Goal: Information Seeking & Learning: Find specific fact

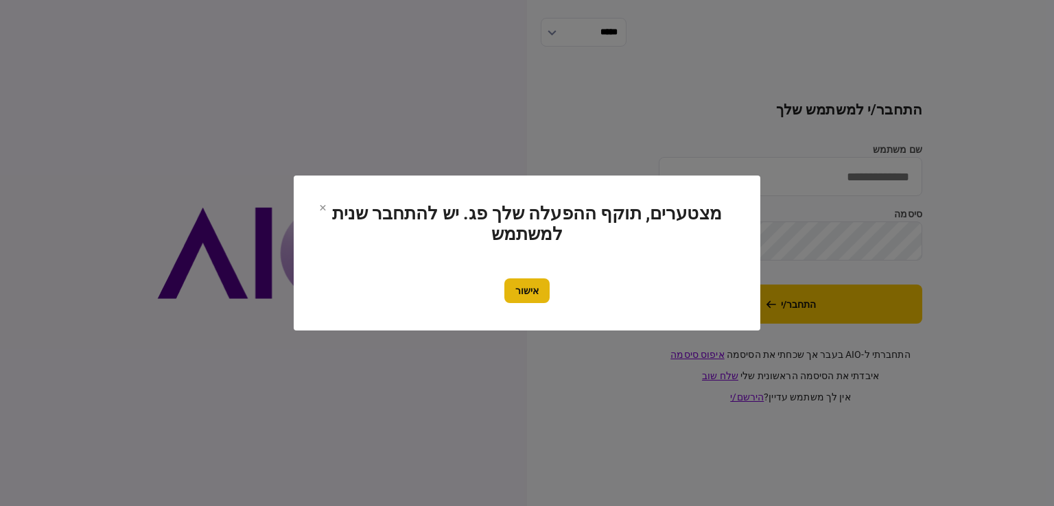
type input "*********"
click at [519, 292] on button "אישור" at bounding box center [526, 290] width 45 height 25
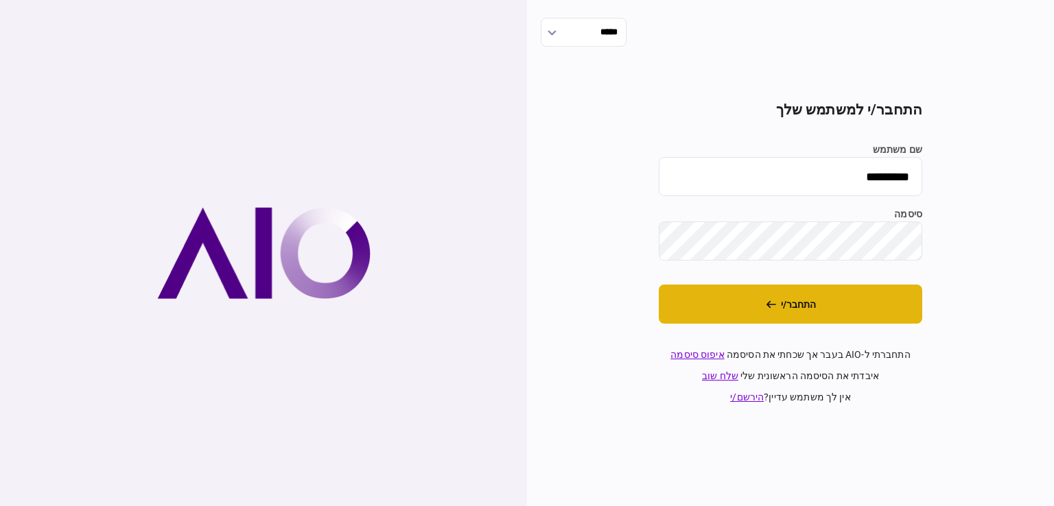
click at [767, 297] on button "התחבר/י" at bounding box center [789, 304] width 263 height 39
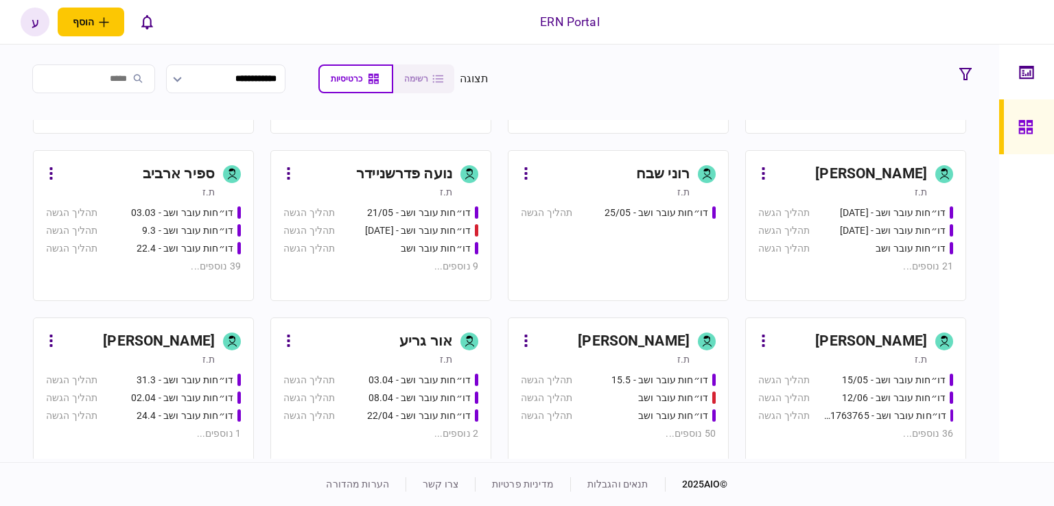
scroll to position [274, 0]
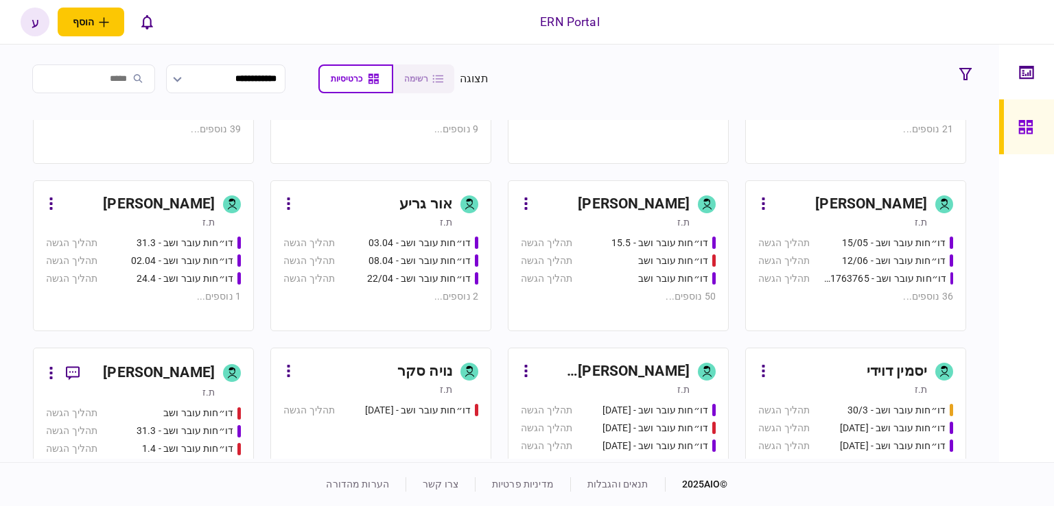
click at [601, 285] on div "דו״חות עובר ושב" at bounding box center [651, 279] width 130 height 14
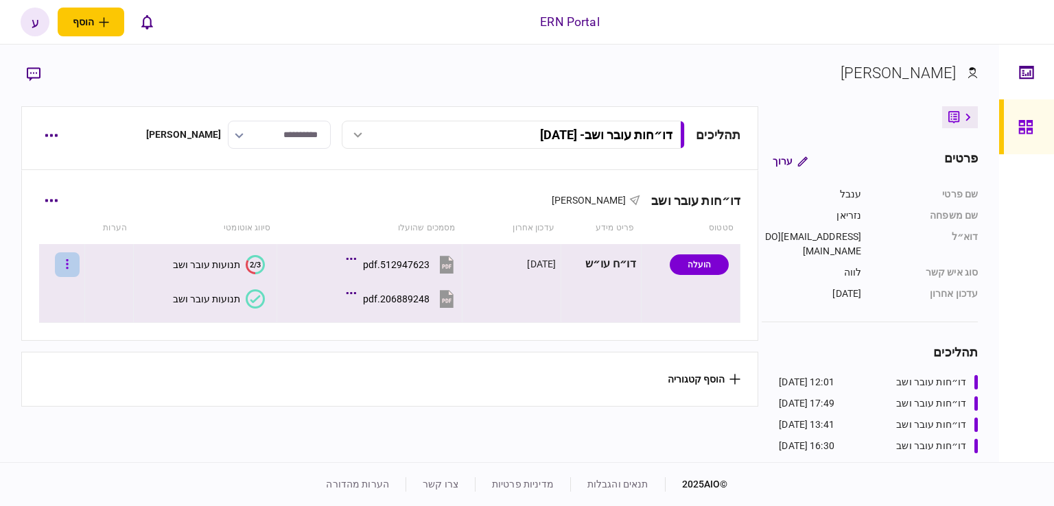
click at [73, 267] on button "button" at bounding box center [67, 264] width 25 height 25
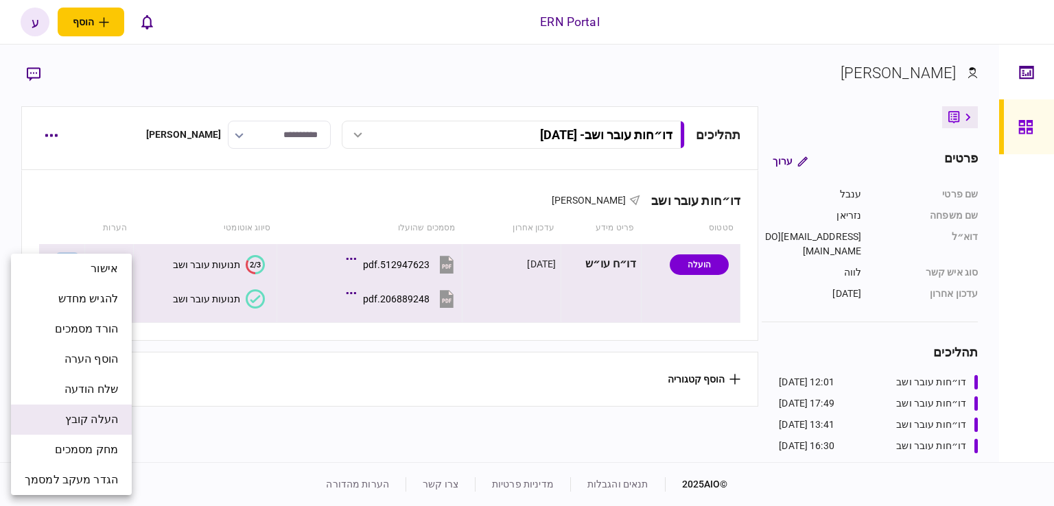
click at [98, 416] on span "העלה קובץ" at bounding box center [91, 420] width 53 height 16
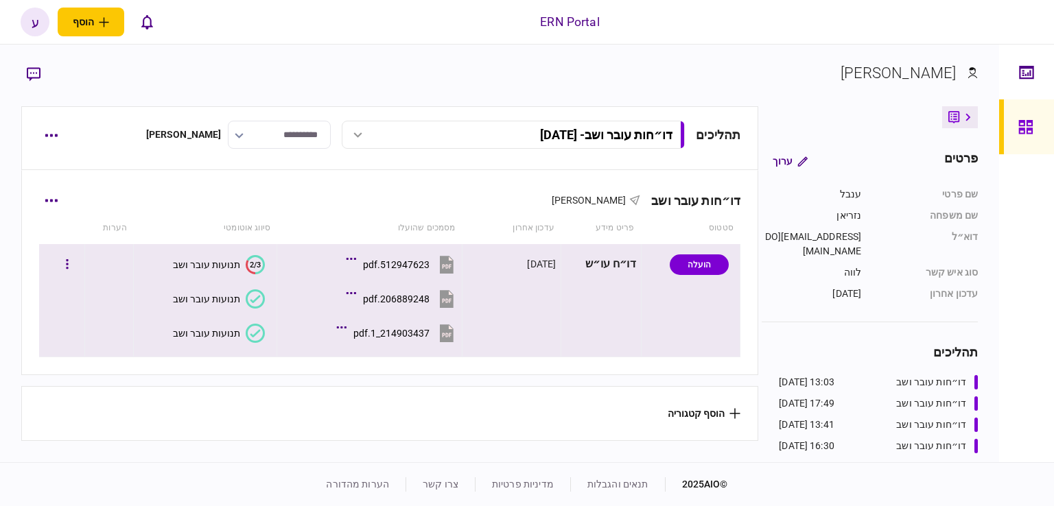
click at [217, 335] on div "תנועות עובר ושב" at bounding box center [206, 333] width 67 height 11
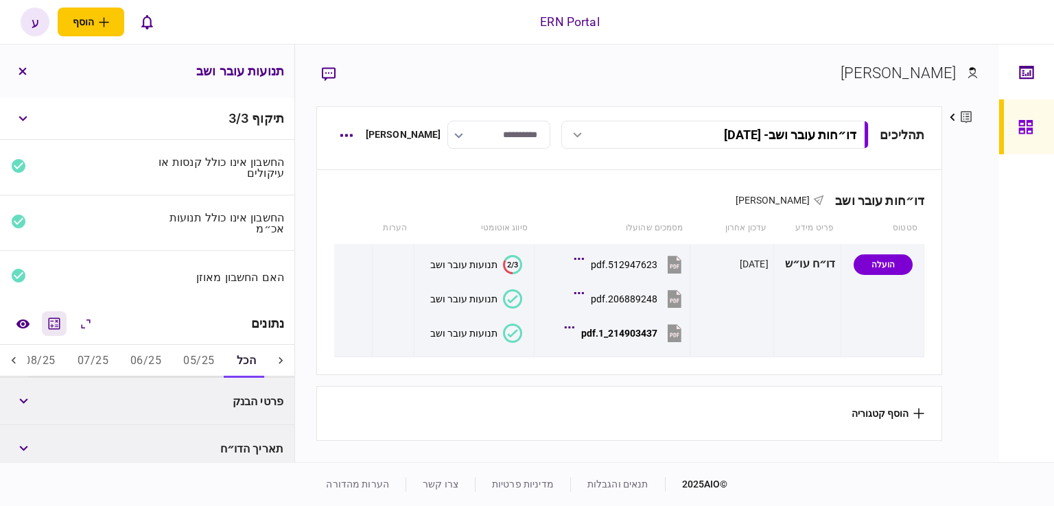
click at [52, 329] on icon "מחשבון" at bounding box center [55, 324] width 12 height 12
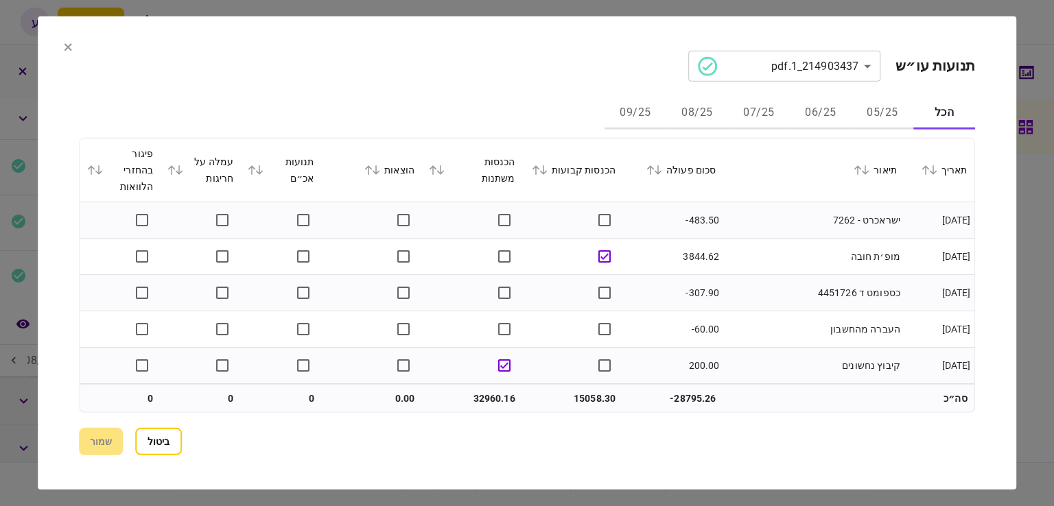
click at [822, 99] on button "06/25" at bounding box center [820, 113] width 62 height 33
click at [662, 167] on icon at bounding box center [658, 170] width 8 height 10
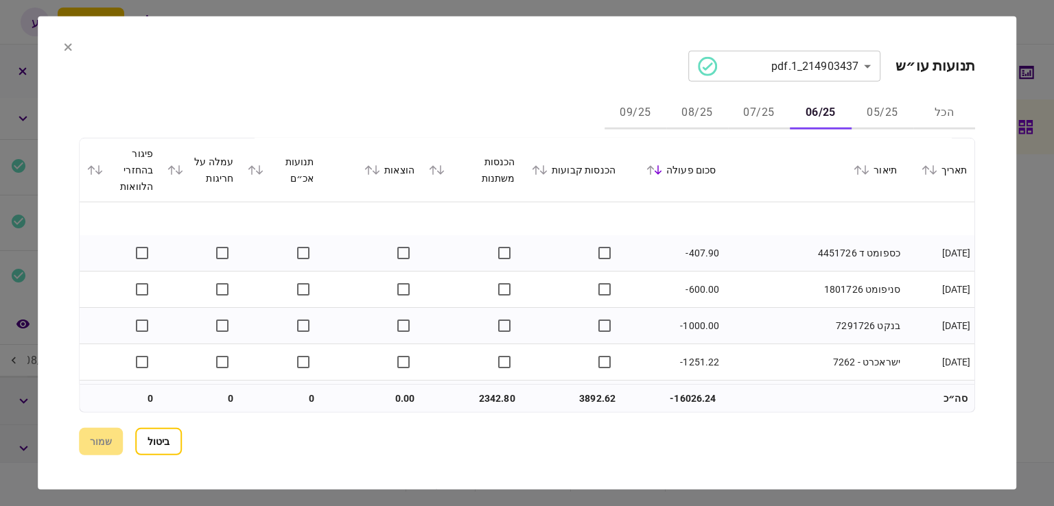
scroll to position [617, 0]
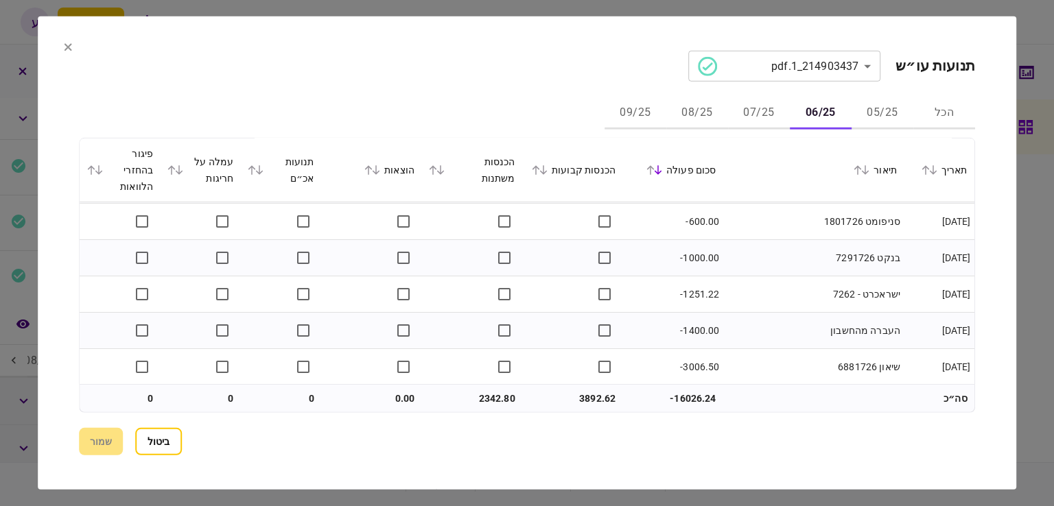
click at [765, 110] on button "07/25" at bounding box center [759, 113] width 62 height 33
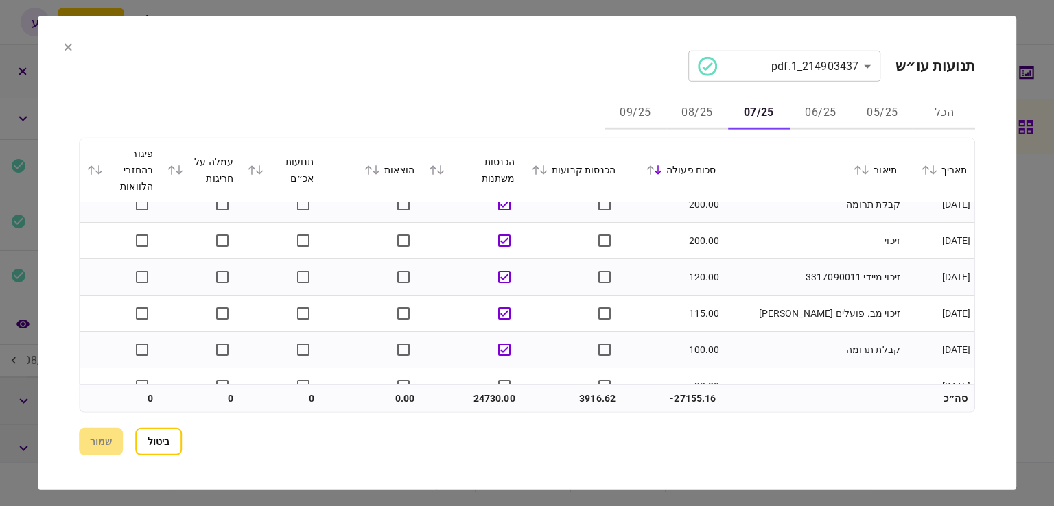
scroll to position [105, 0]
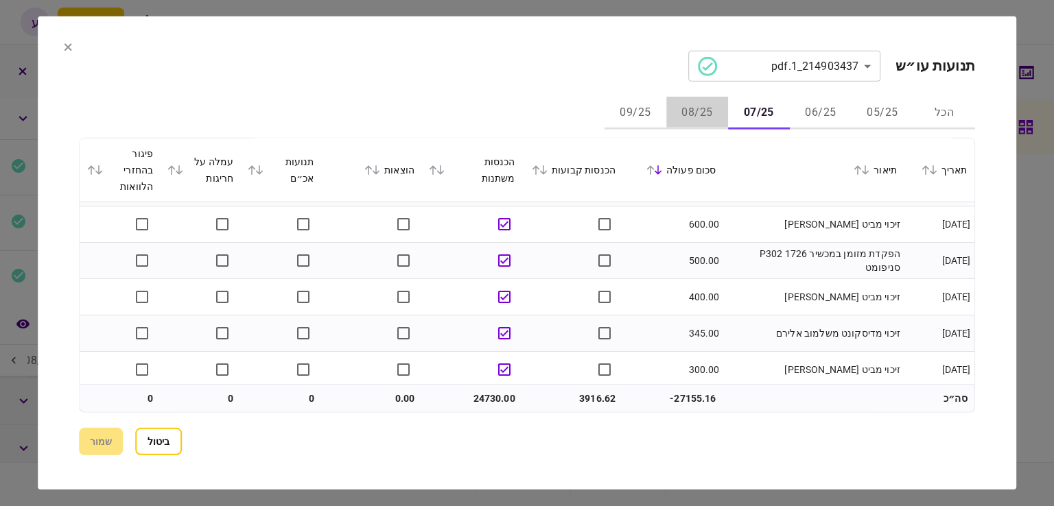
click at [705, 117] on button "08/25" at bounding box center [697, 113] width 62 height 33
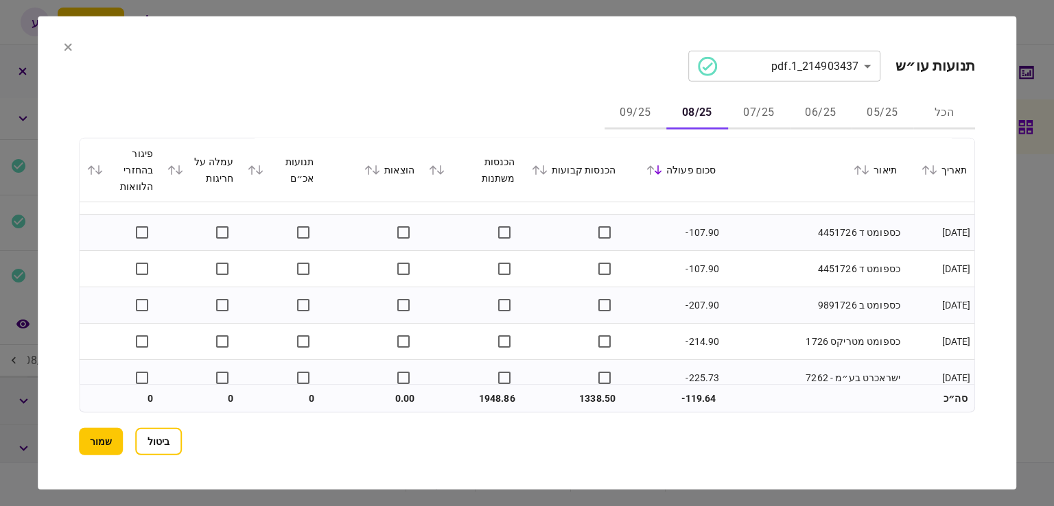
scroll to position [326, 0]
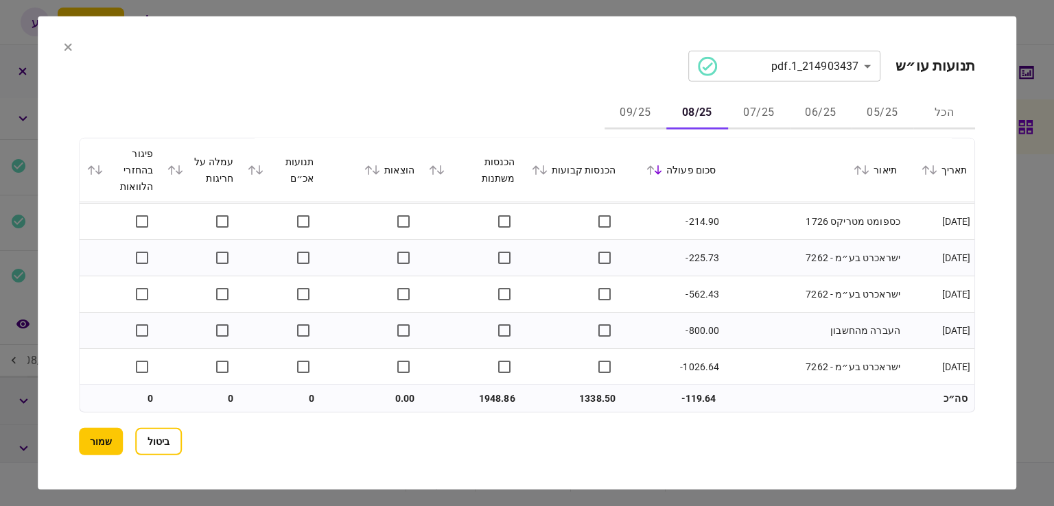
click at [642, 105] on button "09/25" at bounding box center [635, 113] width 62 height 33
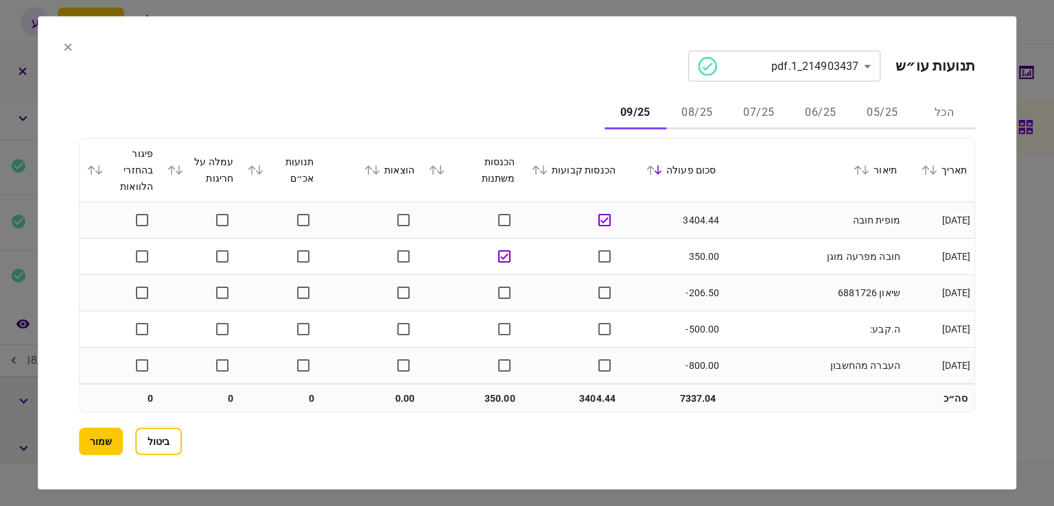
scroll to position [35, 0]
click at [101, 440] on button "שמור" at bounding box center [101, 441] width 44 height 27
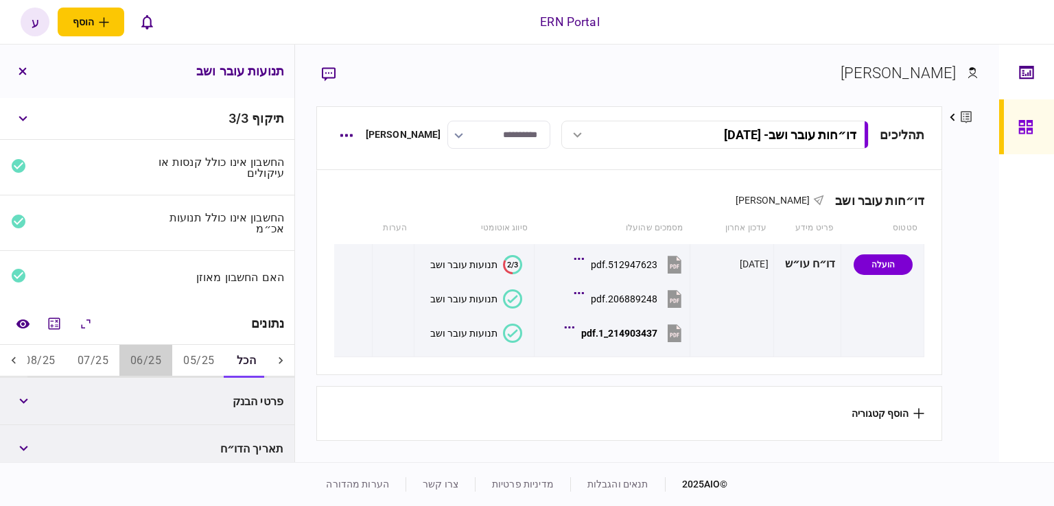
click at [155, 362] on button "06/25" at bounding box center [145, 361] width 53 height 33
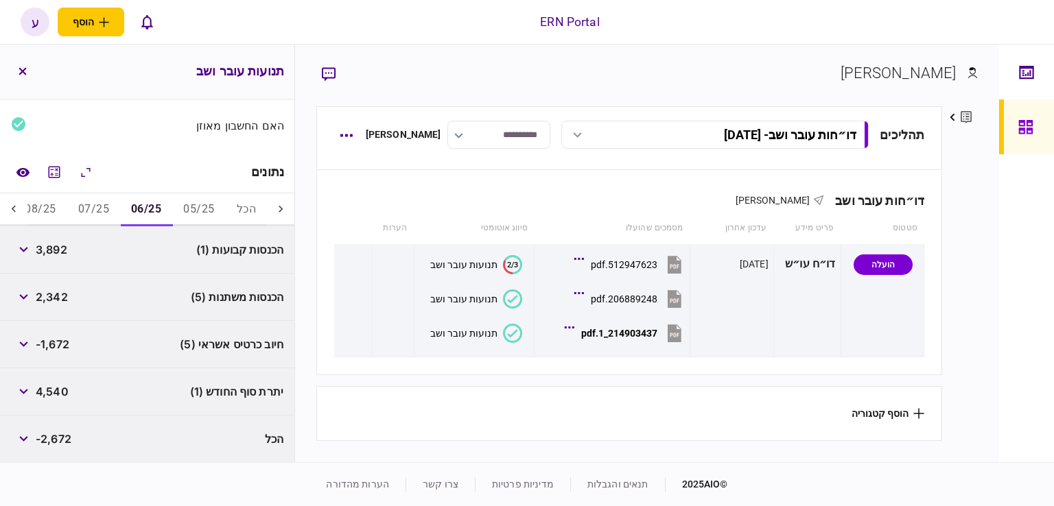
click at [58, 246] on span "3,892" at bounding box center [52, 249] width 32 height 16
copy span "3,892"
click at [94, 303] on div "הכנסות משתנות (5) 2,342" at bounding box center [147, 297] width 294 height 47
click at [64, 302] on span "2,342" at bounding box center [52, 297] width 32 height 16
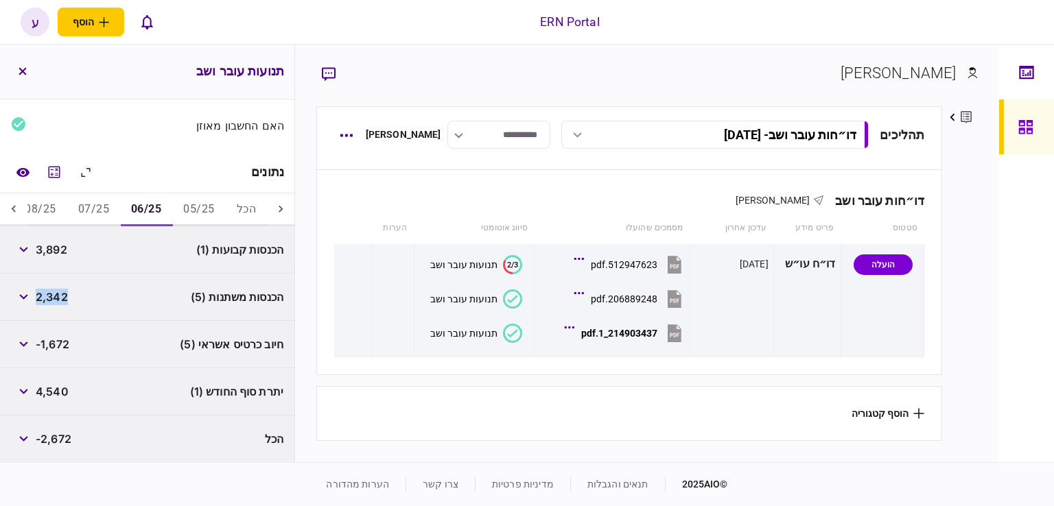
click at [64, 302] on span "2,342" at bounding box center [52, 297] width 32 height 16
copy span "2,342"
click at [84, 341] on div "חיוב כרטיס אשראי (5) -1,672" at bounding box center [147, 344] width 294 height 47
click at [47, 394] on span "4,540" at bounding box center [52, 391] width 33 height 16
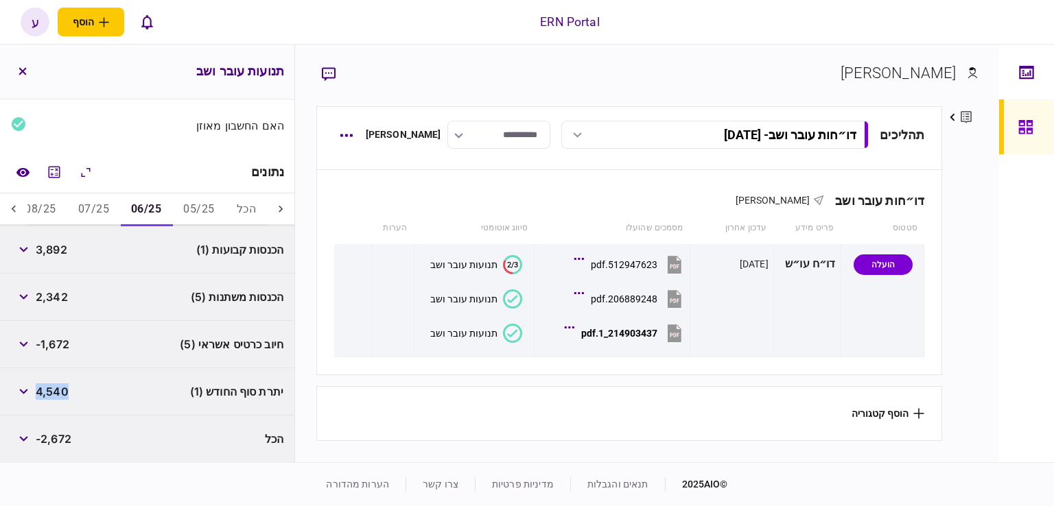
copy span "4,540"
click at [58, 281] on div "הכנסות משתנות (5) 2,342" at bounding box center [147, 297] width 294 height 47
click at [108, 216] on button "07/25" at bounding box center [93, 209] width 53 height 33
click at [60, 248] on span "3,916" at bounding box center [50, 249] width 29 height 16
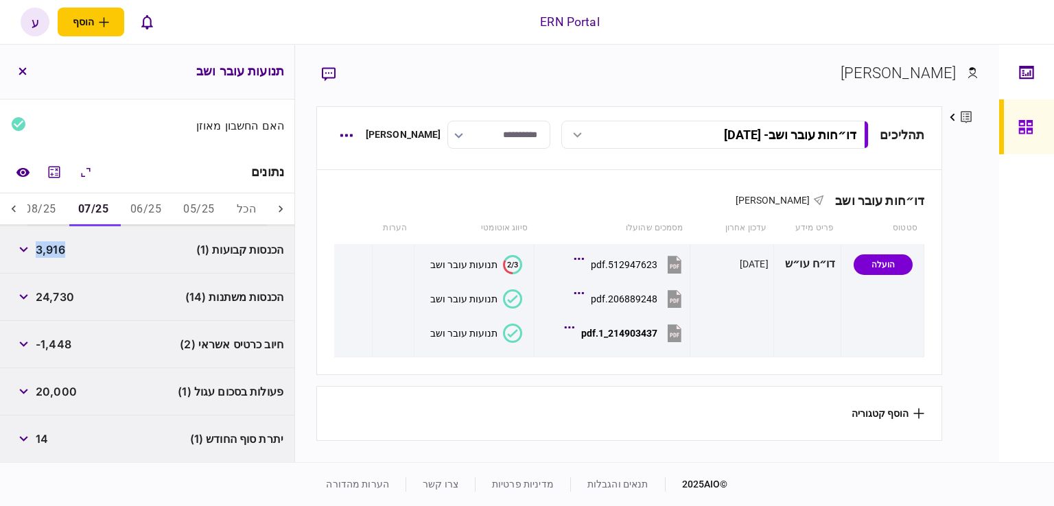
copy span "3,916"
click at [61, 324] on div "חיוב כרטיס אשראי (2) -1,448" at bounding box center [147, 344] width 294 height 47
click at [41, 445] on div "14" at bounding box center [29, 439] width 37 height 25
click at [43, 442] on span "14" at bounding box center [42, 439] width 12 height 16
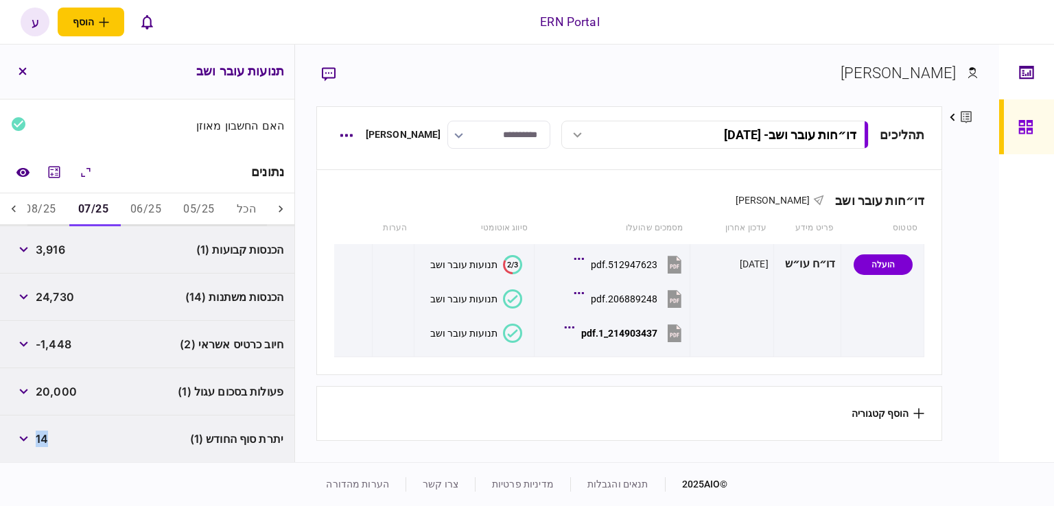
copy span "14"
click at [59, 215] on button "08/25" at bounding box center [40, 209] width 53 height 33
click at [55, 246] on span "1,338" at bounding box center [50, 249] width 29 height 16
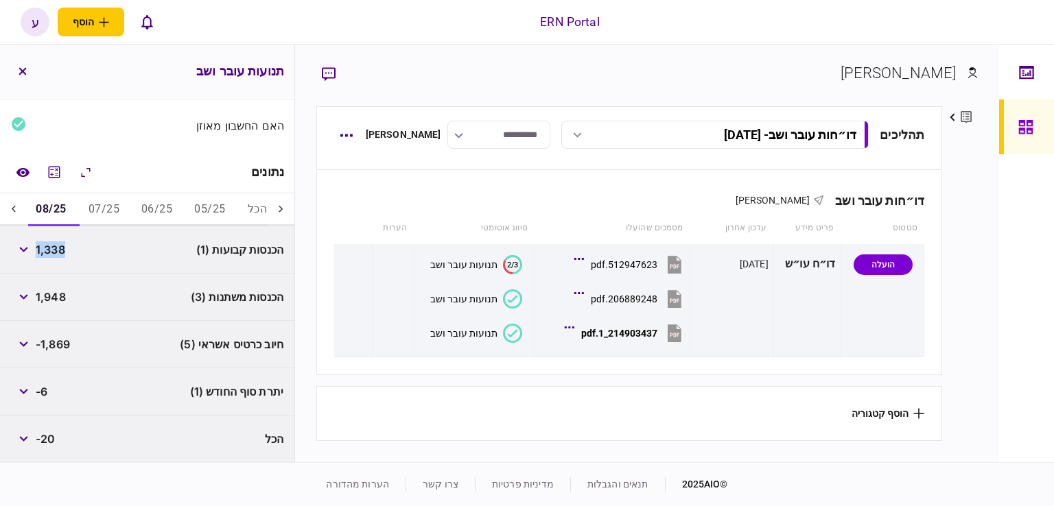
copy span "1,338"
click at [58, 304] on div "1,948" at bounding box center [38, 297] width 55 height 25
click at [20, 209] on icon at bounding box center [14, 209] width 14 height 14
click at [19, 209] on icon at bounding box center [14, 209] width 14 height 14
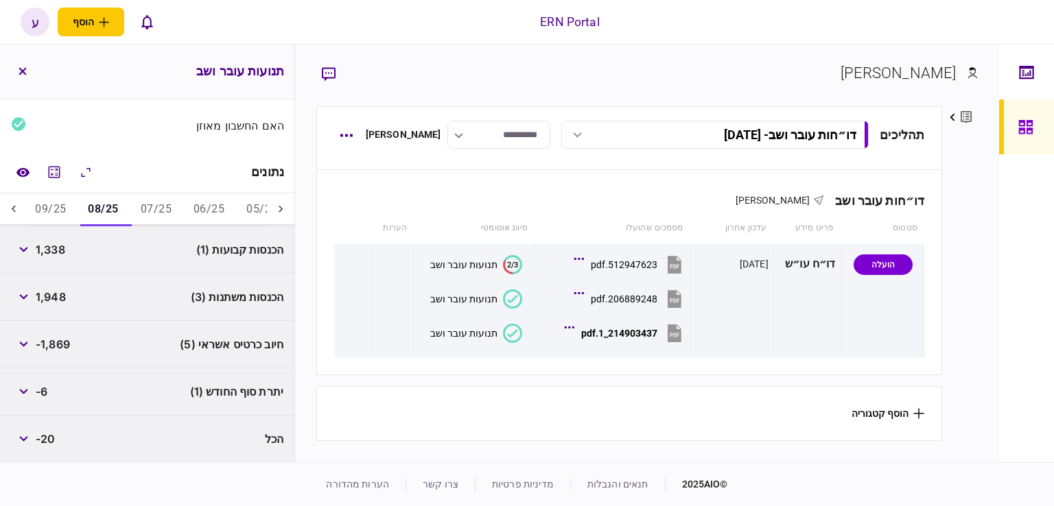
click at [55, 211] on button "09/25" at bounding box center [50, 209] width 53 height 33
click at [60, 239] on div "3,404" at bounding box center [40, 249] width 58 height 25
click at [59, 248] on span "3,404" at bounding box center [53, 249] width 34 height 16
copy span "3,404"
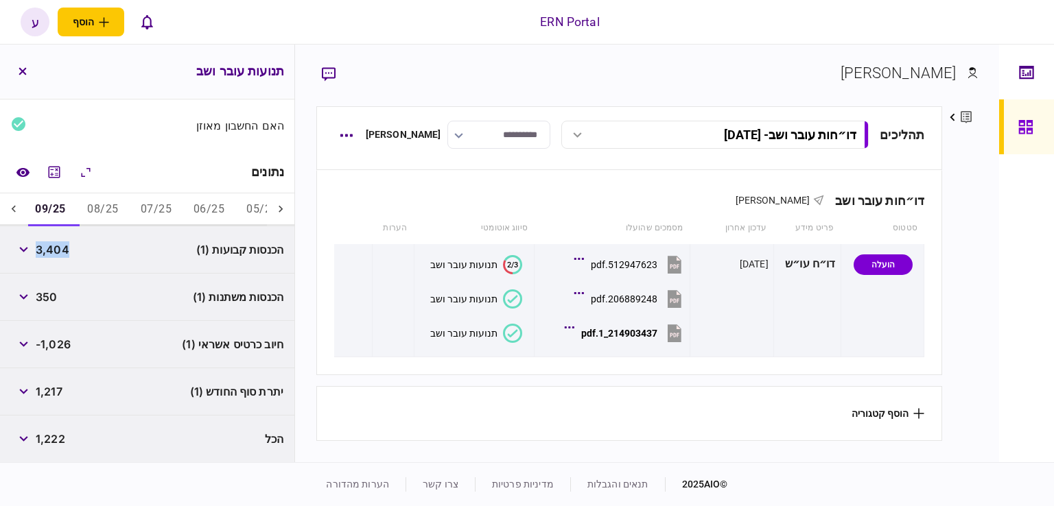
drag, startPoint x: 34, startPoint y: 301, endPoint x: 40, endPoint y: 298, distance: 7.4
click at [34, 300] on button "button" at bounding box center [23, 297] width 25 height 25
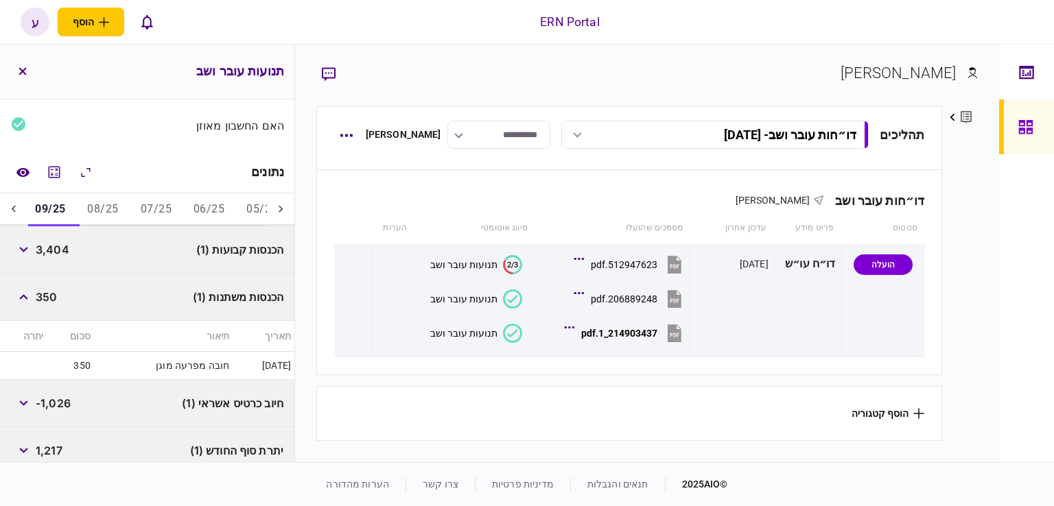
click at [46, 297] on span "350" at bounding box center [46, 297] width 21 height 16
copy span "350"
click at [22, 299] on button "button" at bounding box center [23, 297] width 25 height 25
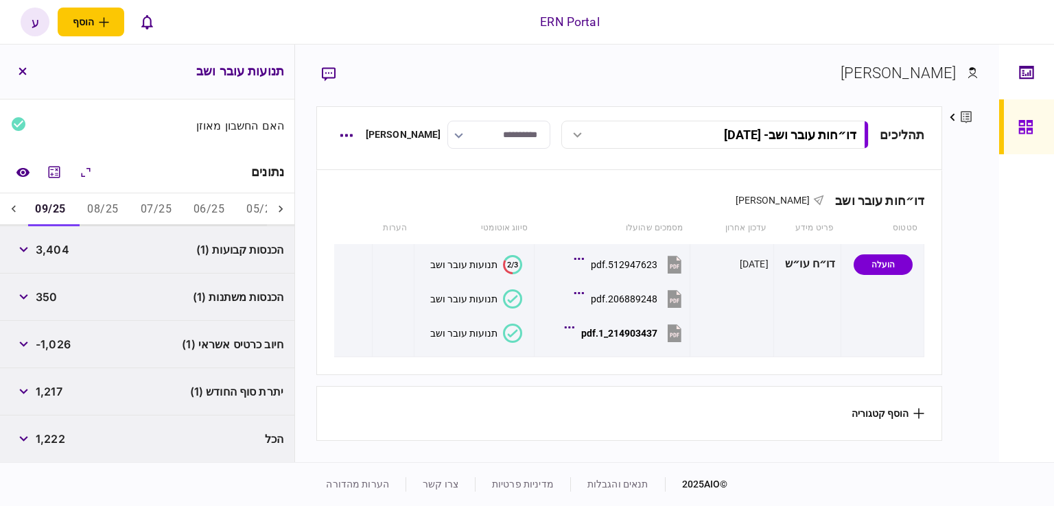
click at [58, 390] on span "1,217" at bounding box center [49, 391] width 27 height 16
copy span "1,217"
click at [9, 71] on div "תנועות עובר ושב" at bounding box center [147, 71] width 294 height 53
click at [32, 73] on button "button" at bounding box center [22, 71] width 25 height 25
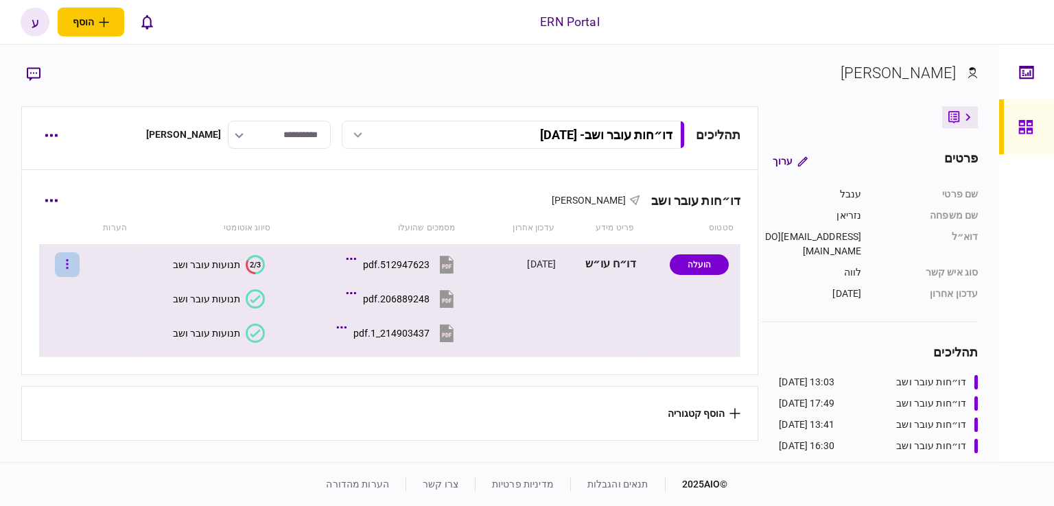
click at [80, 267] on button "button" at bounding box center [67, 264] width 25 height 25
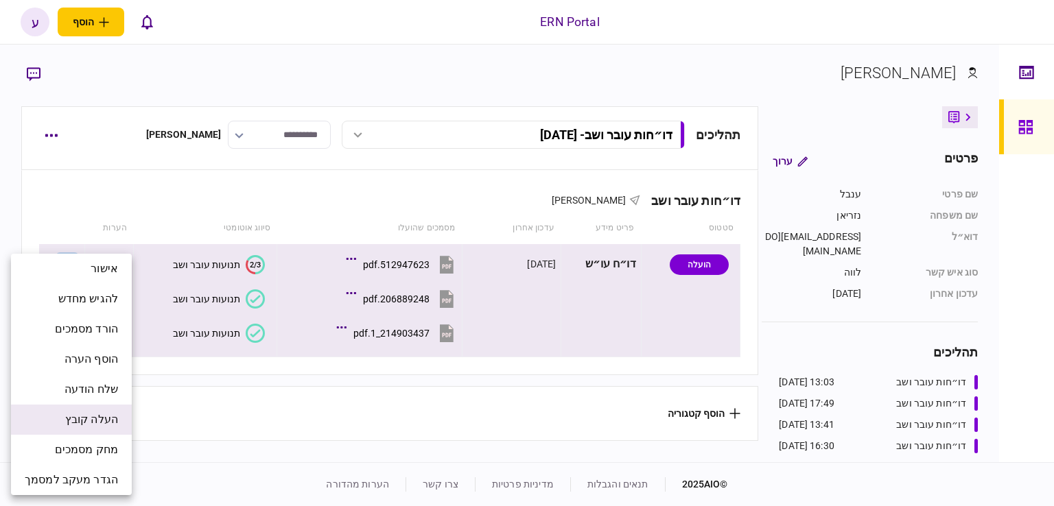
click at [86, 415] on span "העלה קובץ" at bounding box center [91, 420] width 53 height 16
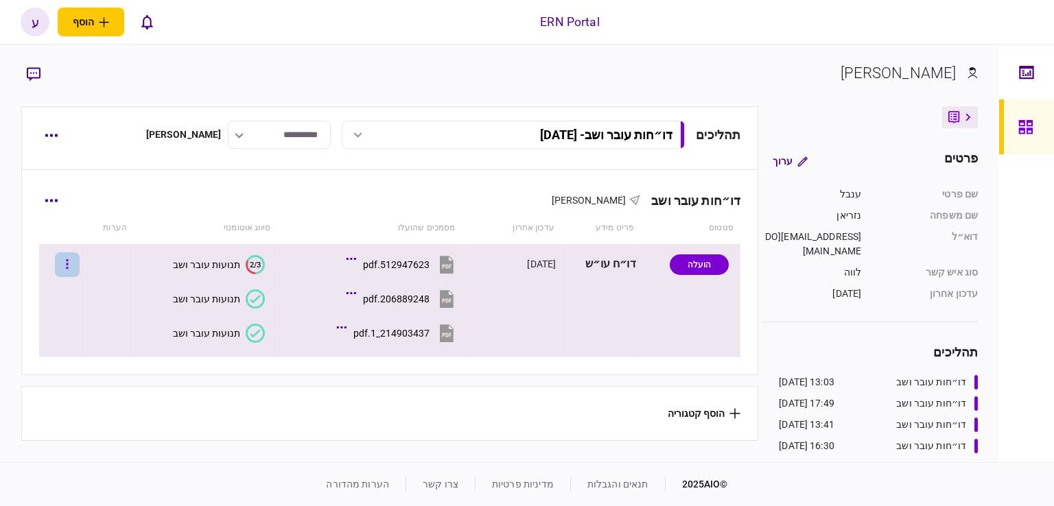
click at [80, 265] on button "button" at bounding box center [67, 264] width 25 height 25
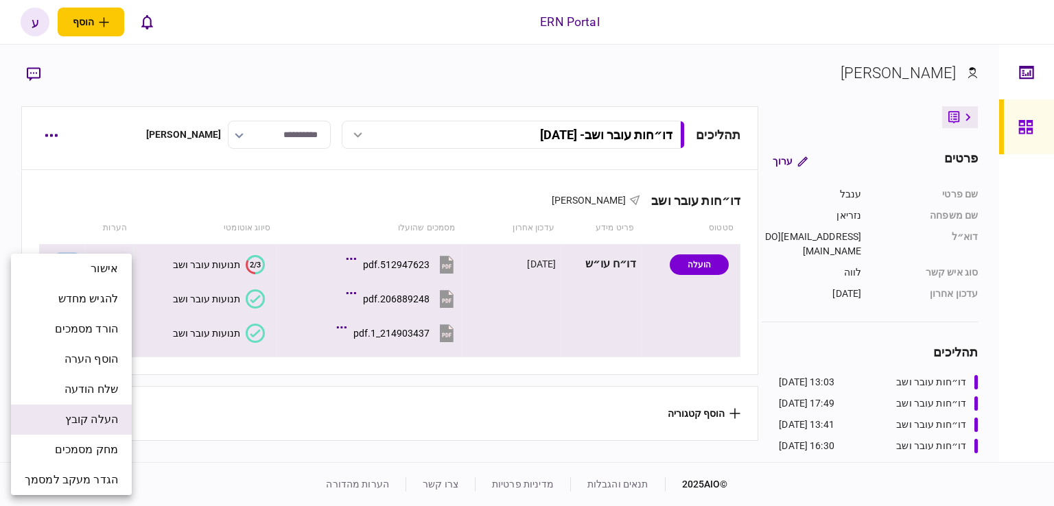
click at [102, 423] on span "העלה קובץ" at bounding box center [91, 420] width 53 height 16
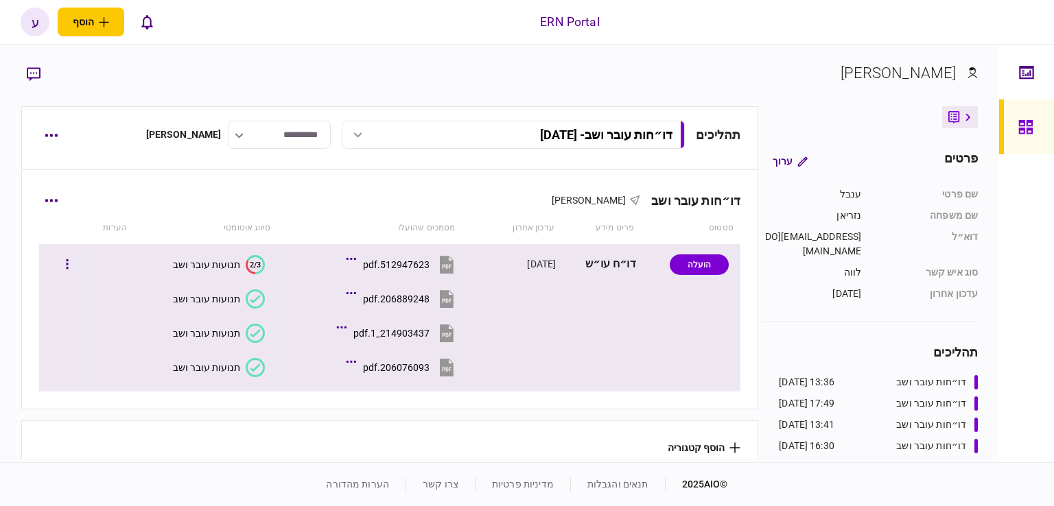
click at [209, 363] on div "תנועות עובר ושב" at bounding box center [206, 367] width 67 height 11
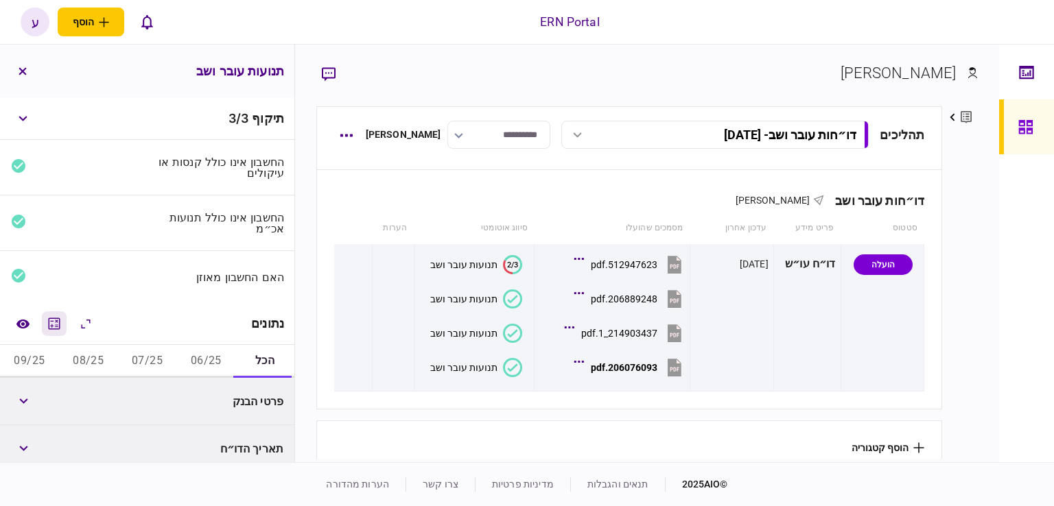
click at [58, 322] on icon "מחשבון" at bounding box center [54, 324] width 16 height 16
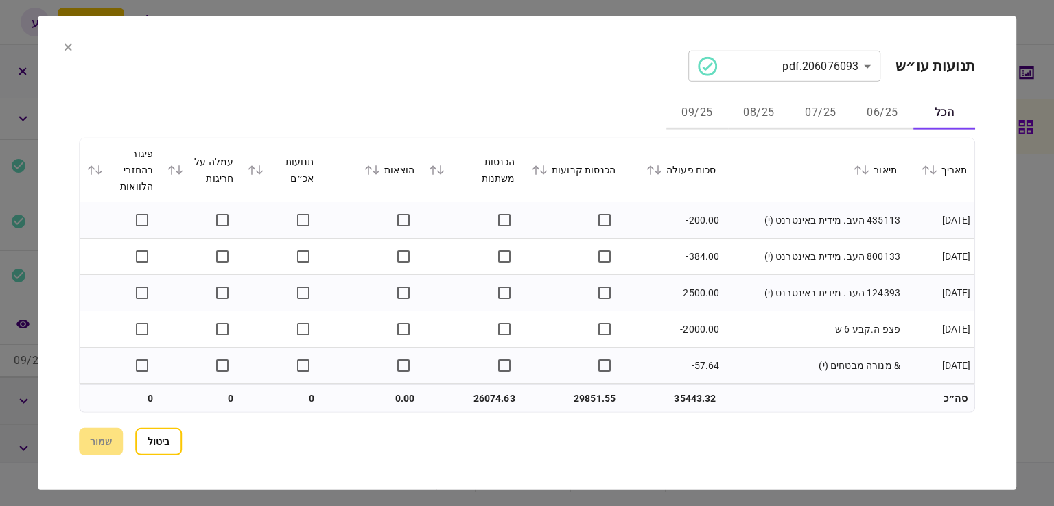
click at [863, 110] on button "06/25" at bounding box center [882, 113] width 62 height 33
click at [658, 178] on div "סכום פעולה" at bounding box center [672, 170] width 86 height 16
click at [662, 173] on icon at bounding box center [658, 170] width 8 height 10
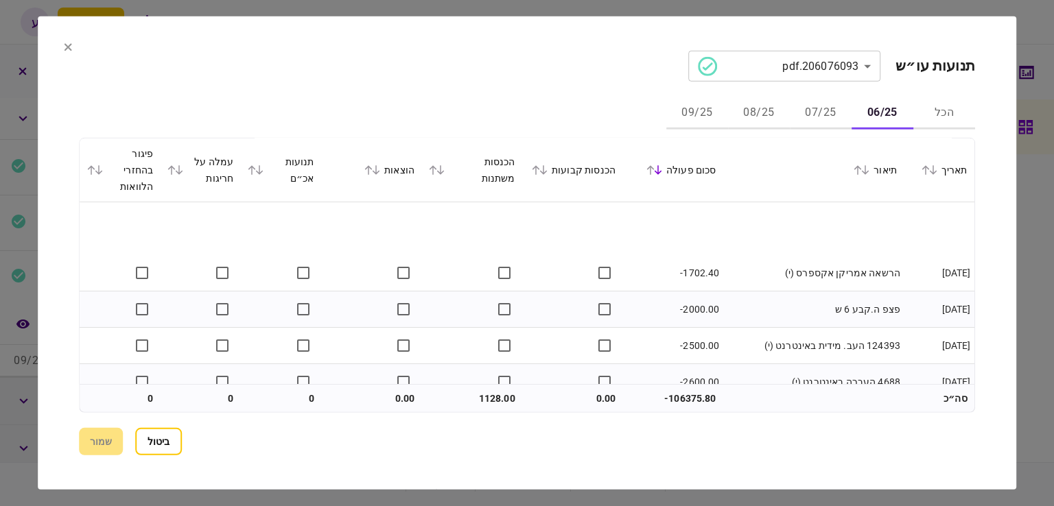
scroll to position [362, 0]
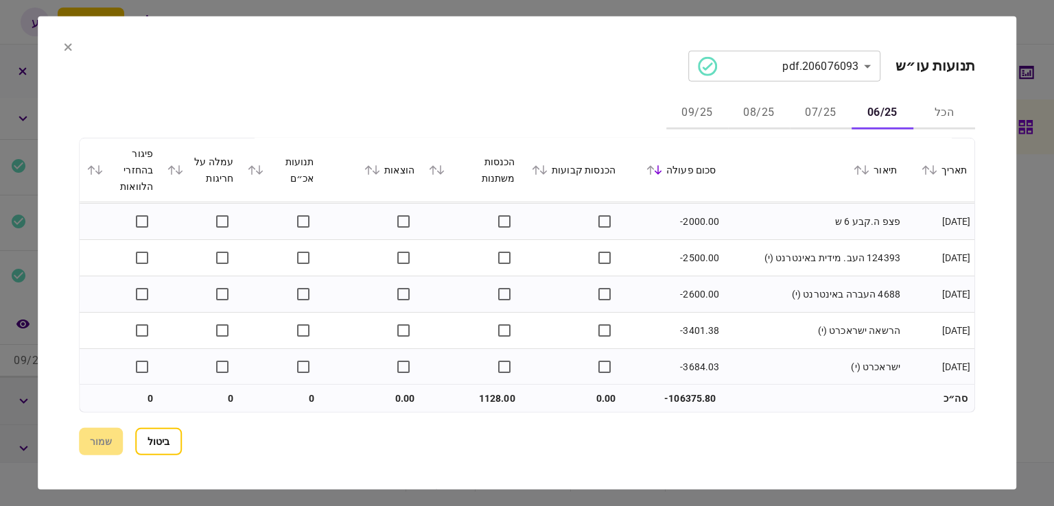
click at [813, 121] on button "07/25" at bounding box center [820, 113] width 62 height 33
click at [772, 119] on button "08/25" at bounding box center [759, 113] width 62 height 33
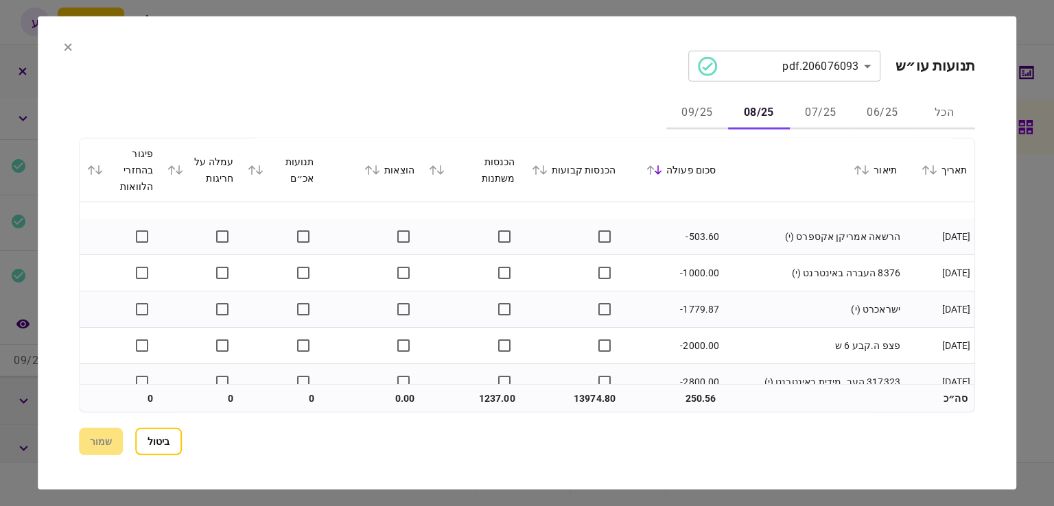
scroll to position [326, 0]
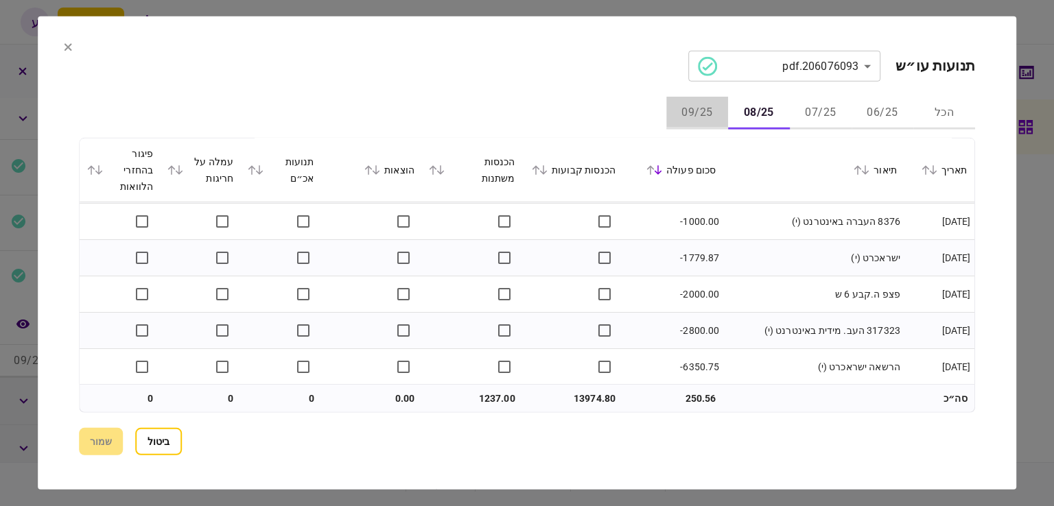
click at [680, 116] on button "09/25" at bounding box center [697, 113] width 62 height 33
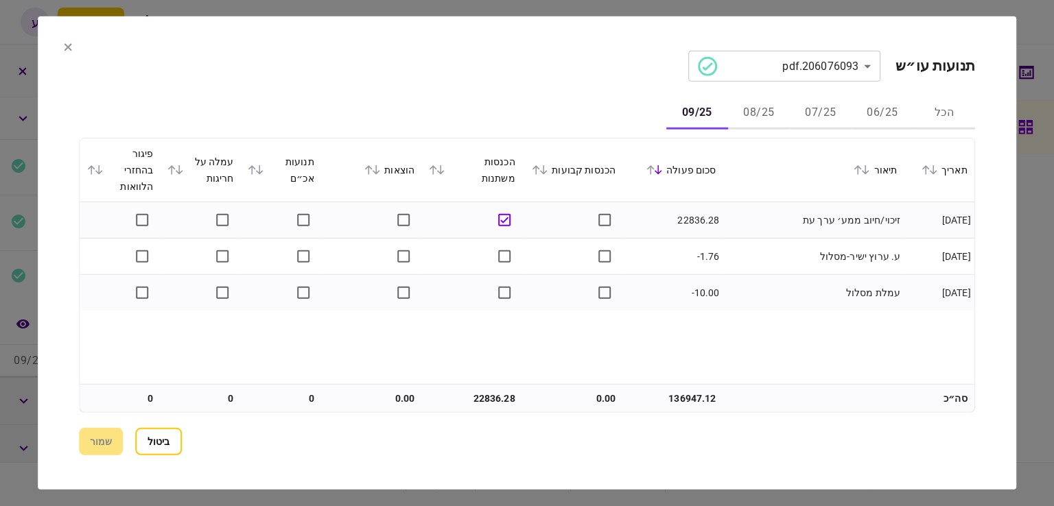
click at [102, 448] on section "ביטול שמור" at bounding box center [527, 441] width 896 height 27
drag, startPoint x: 175, startPoint y: 437, endPoint x: 178, endPoint y: 429, distance: 8.9
click at [175, 438] on button "ביטול" at bounding box center [158, 441] width 47 height 27
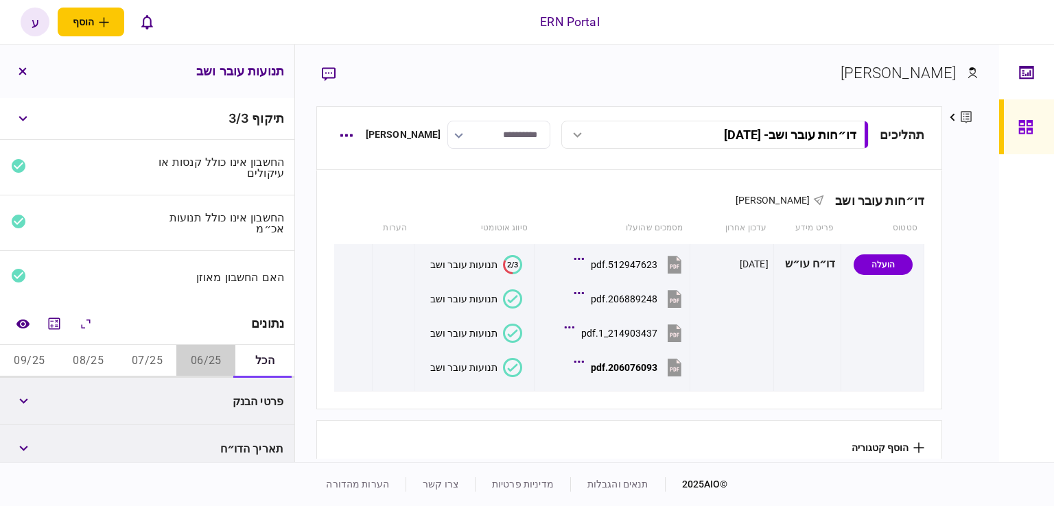
drag, startPoint x: 206, startPoint y: 359, endPoint x: 197, endPoint y: 368, distance: 12.6
click at [206, 360] on button "06/25" at bounding box center [205, 361] width 59 height 33
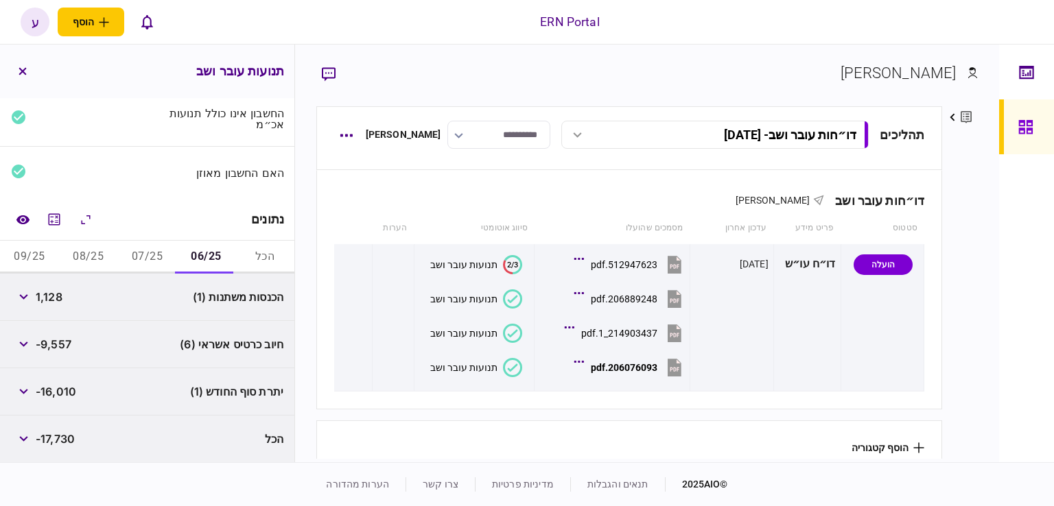
click at [49, 300] on span "1,128" at bounding box center [49, 297] width 27 height 16
copy span "1,128"
click at [25, 302] on button "button" at bounding box center [23, 297] width 25 height 25
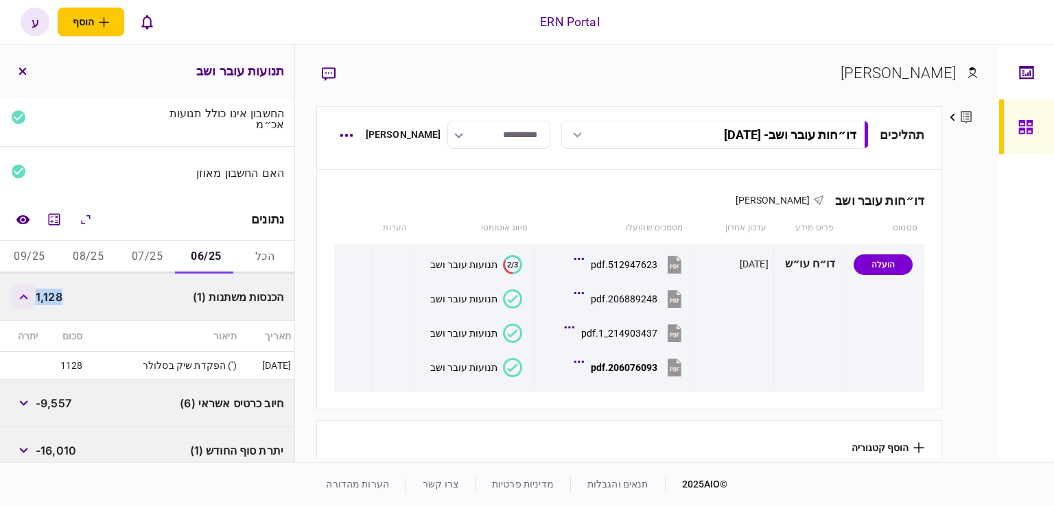
click at [25, 302] on button "button" at bounding box center [23, 297] width 25 height 25
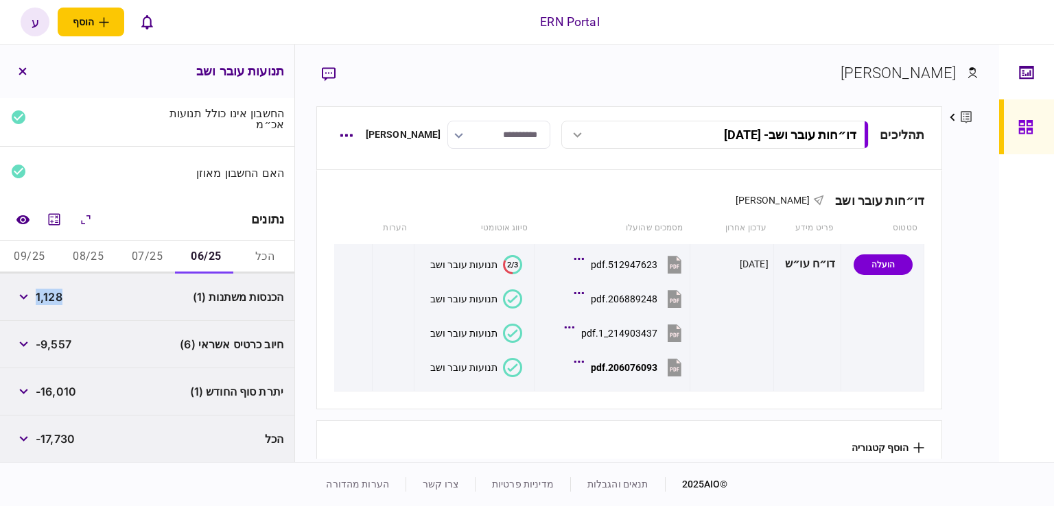
click at [60, 376] on div "יתרת סוף החודש (1) -16,010" at bounding box center [147, 391] width 294 height 47
click at [65, 386] on span "-16,010" at bounding box center [56, 391] width 40 height 16
copy div "-16,010"
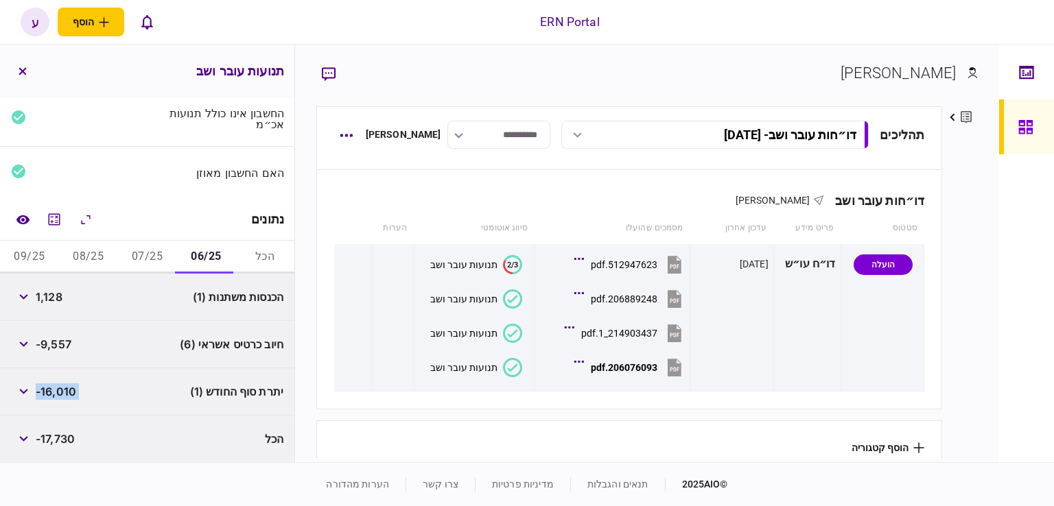
click at [41, 340] on span "-9,557" at bounding box center [54, 344] width 36 height 16
click at [132, 259] on button "07/25" at bounding box center [147, 257] width 59 height 33
click at [56, 299] on span "15,876" at bounding box center [54, 297] width 36 height 16
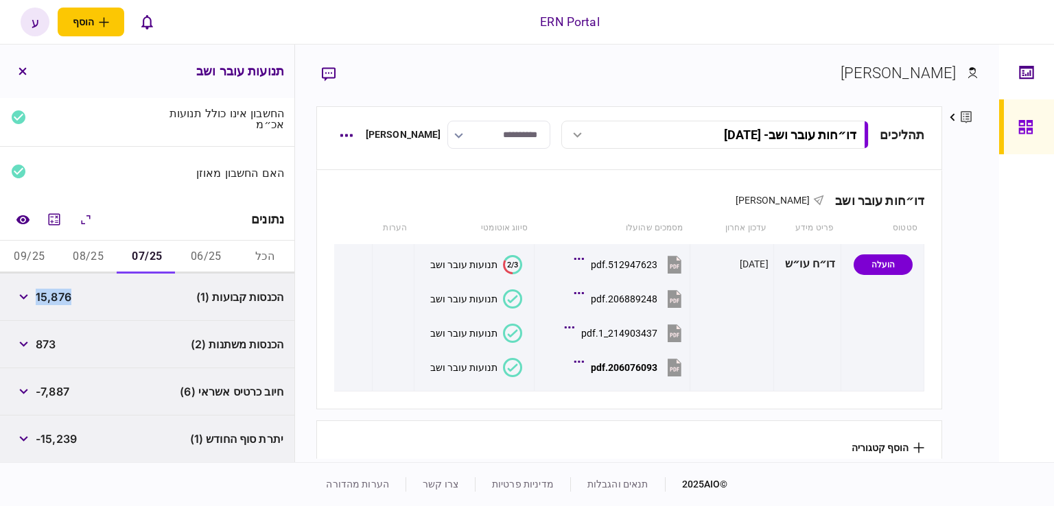
copy span "15,876"
click at [97, 351] on div "הכנסות משתנות (2) 873" at bounding box center [147, 344] width 294 height 47
click at [55, 442] on span "-15,239" at bounding box center [56, 439] width 41 height 16
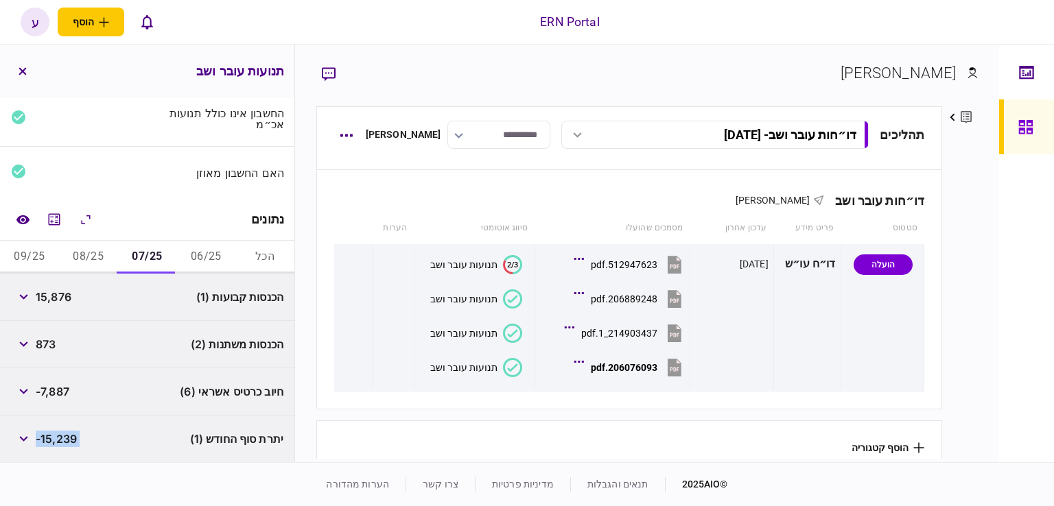
copy div "-15,239"
click at [86, 255] on button "08/25" at bounding box center [88, 257] width 59 height 33
click at [58, 308] on div "13,974" at bounding box center [41, 297] width 60 height 25
click at [62, 302] on span "13,974" at bounding box center [54, 297] width 36 height 16
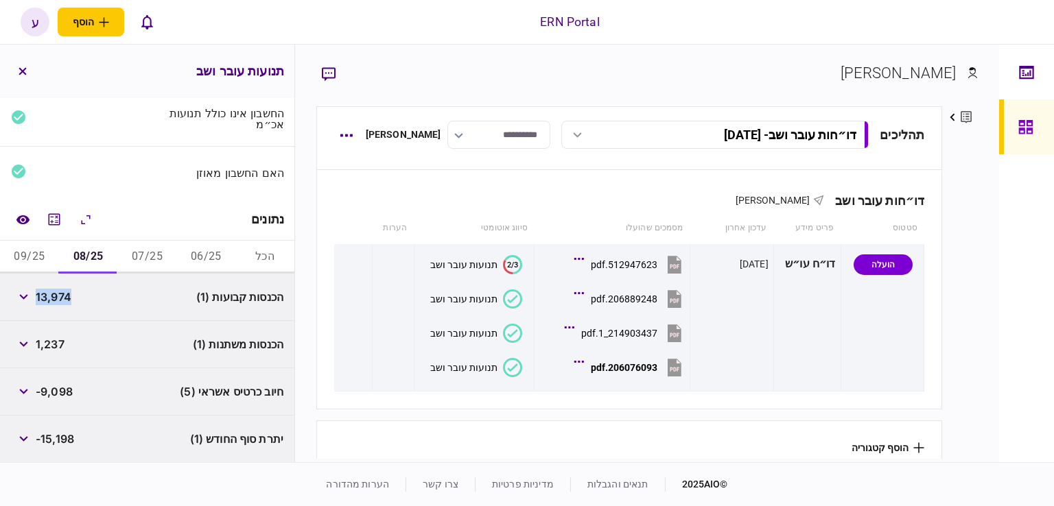
click at [64, 300] on span "13,974" at bounding box center [54, 297] width 36 height 16
click at [70, 374] on div "חיוב כרטיס אשראי (5) -9,098" at bounding box center [147, 391] width 294 height 47
click at [66, 433] on span "-15,198" at bounding box center [55, 439] width 38 height 16
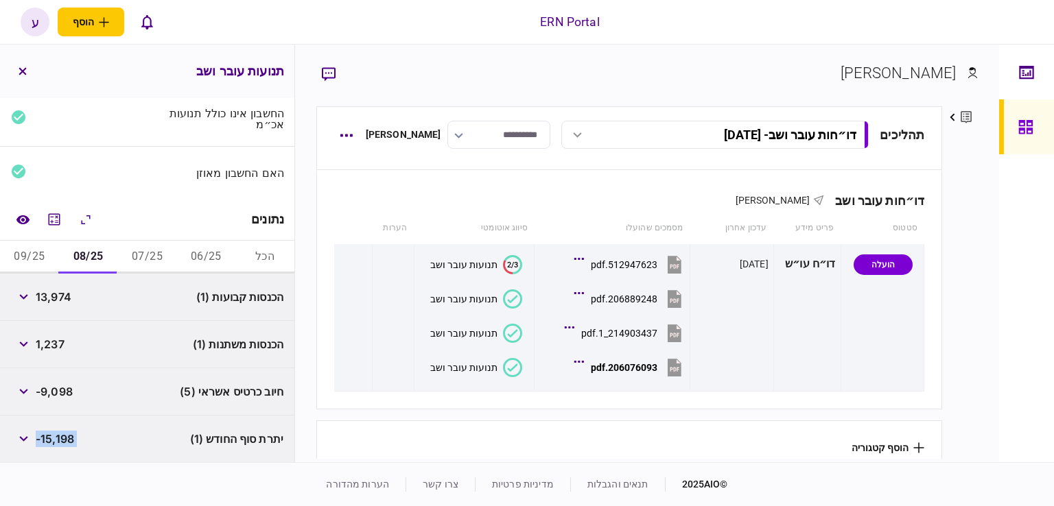
click at [66, 433] on span "-15,198" at bounding box center [55, 439] width 38 height 16
copy div "-15,198"
click at [33, 254] on button "09/25" at bounding box center [29, 257] width 59 height 33
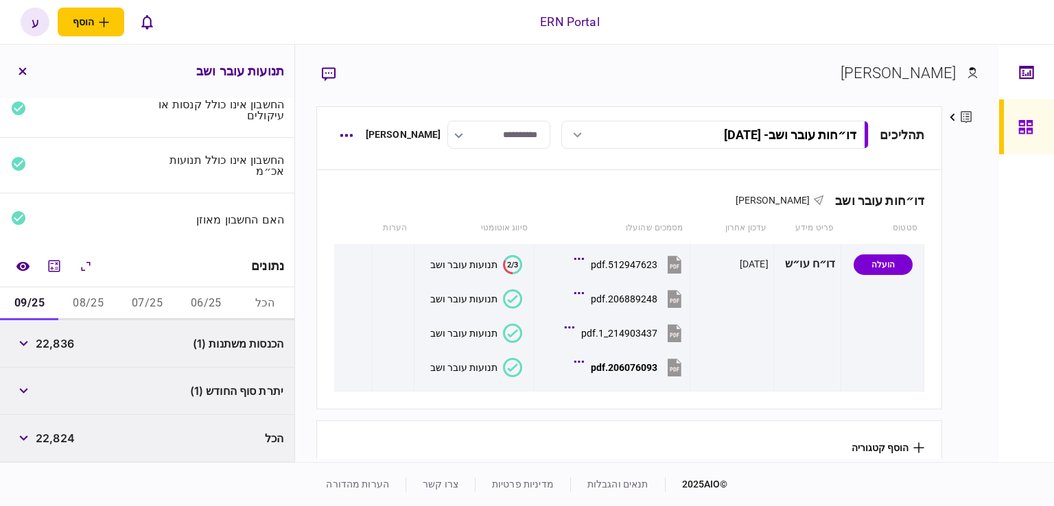
click at [60, 342] on span "22,836" at bounding box center [55, 343] width 38 height 16
copy span "22,836"
